Goal: Task Accomplishment & Management: Manage account settings

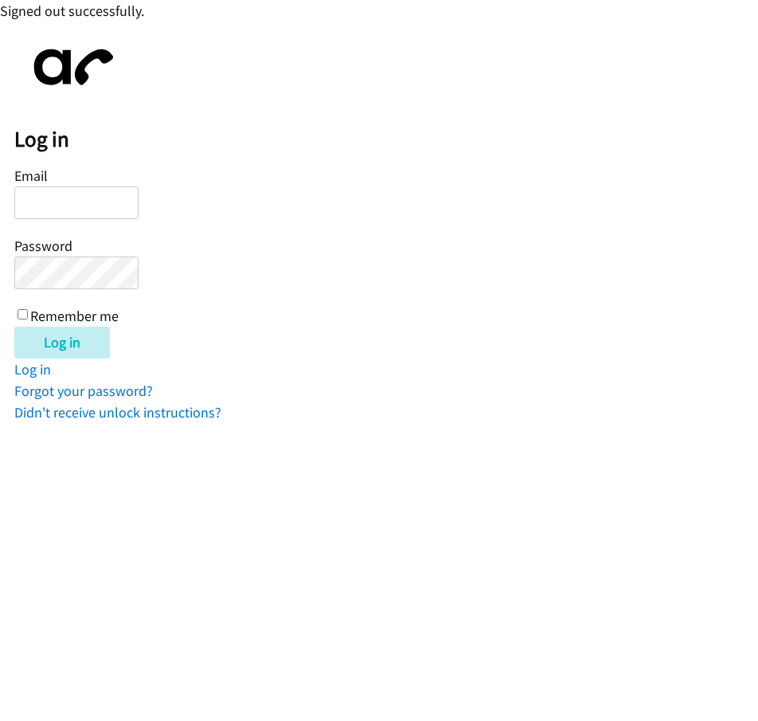
click at [145, 423] on html "Signed out successfully. Log in Email Password Remember me Log in Log in Forgot…" at bounding box center [379, 211] width 758 height 423
click at [378, 423] on html "Signed out successfully. Log in Email Password Remember me Log in Log in Forgot…" at bounding box center [379, 211] width 758 height 423
click at [80, 202] on input "Email" at bounding box center [76, 202] width 124 height 33
type input "[EMAIL_ADDRESS][DOMAIN_NAME]"
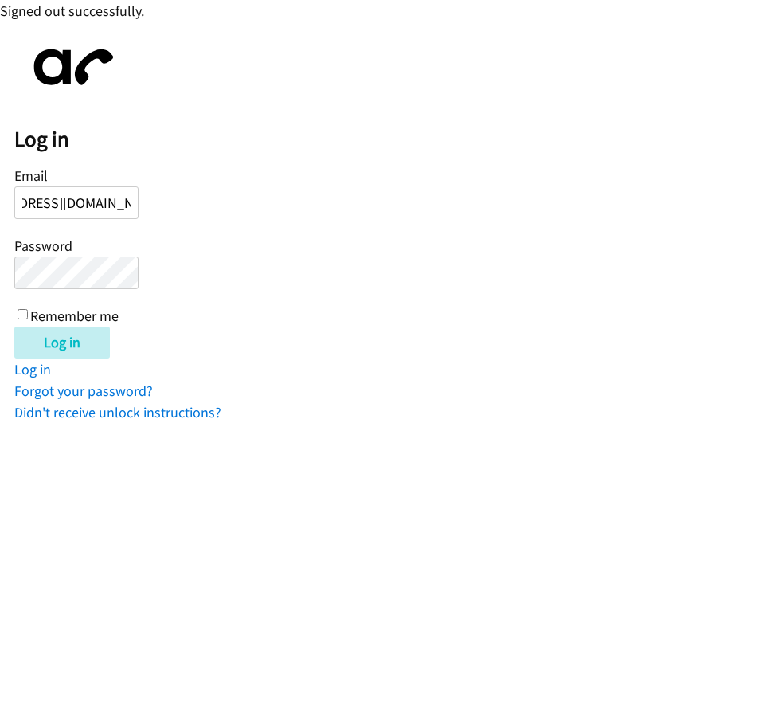
scroll to position [0, 0]
click at [14, 327] on input "Log in" at bounding box center [62, 343] width 96 height 32
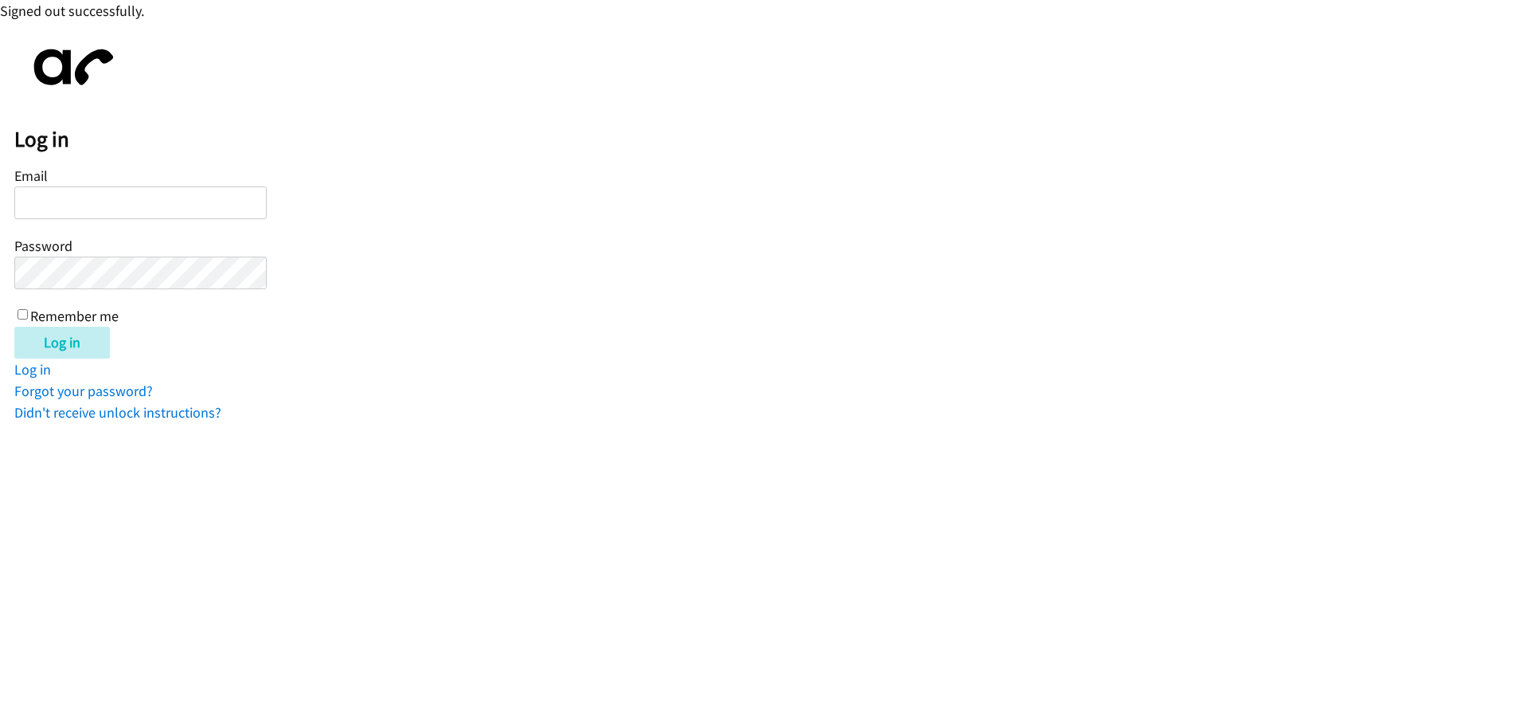
click at [81, 196] on input "Email" at bounding box center [140, 202] width 252 height 33
type input "[EMAIL_ADDRESS][DOMAIN_NAME]"
click at [14, 327] on input "Log in" at bounding box center [62, 343] width 96 height 32
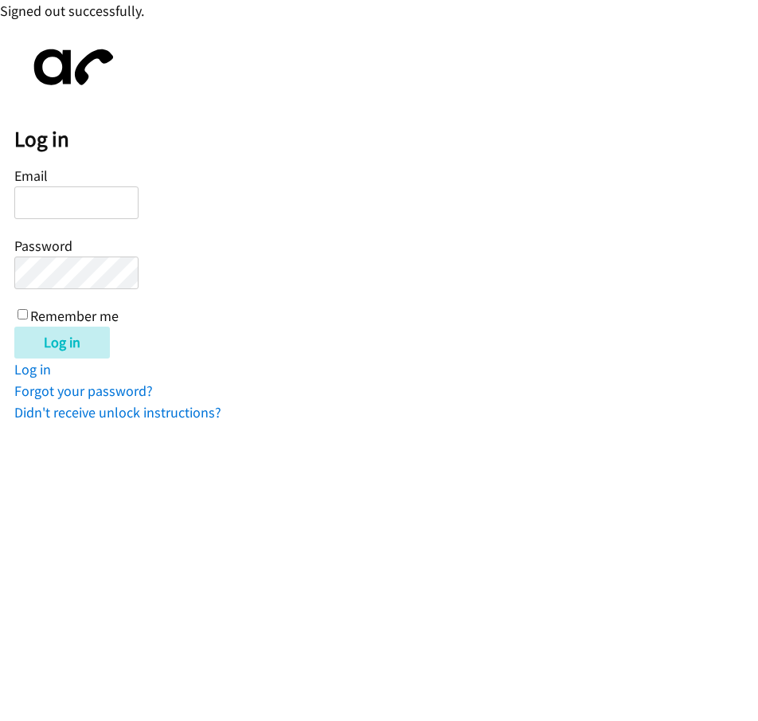
click at [115, 423] on html "Signed out successfully. Log in Email Password Remember me Log in Log in Forgot…" at bounding box center [379, 211] width 758 height 423
click at [51, 203] on input "Email" at bounding box center [76, 202] width 124 height 33
type input "[EMAIL_ADDRESS][DOMAIN_NAME]"
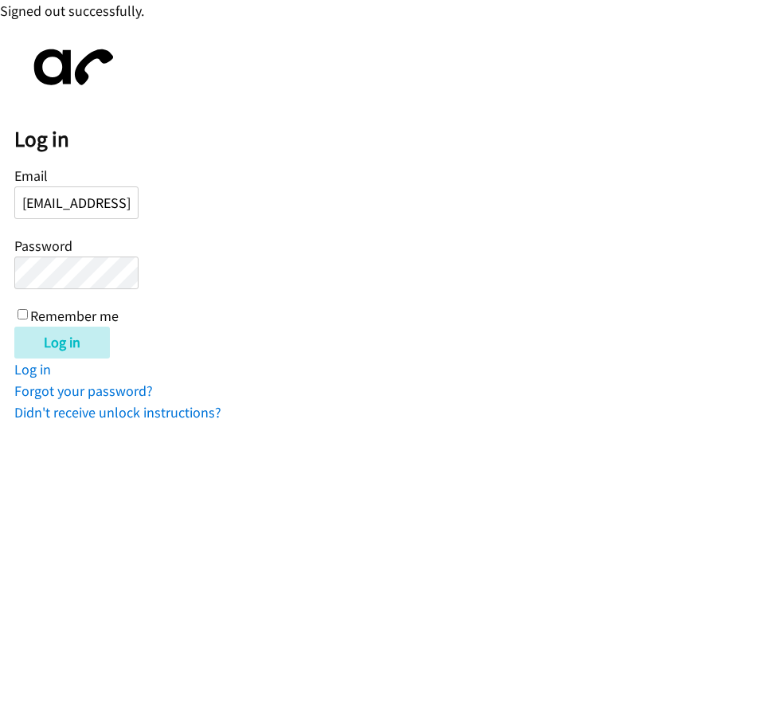
click at [14, 327] on input "Log in" at bounding box center [62, 343] width 96 height 32
